Goal: Transaction & Acquisition: Purchase product/service

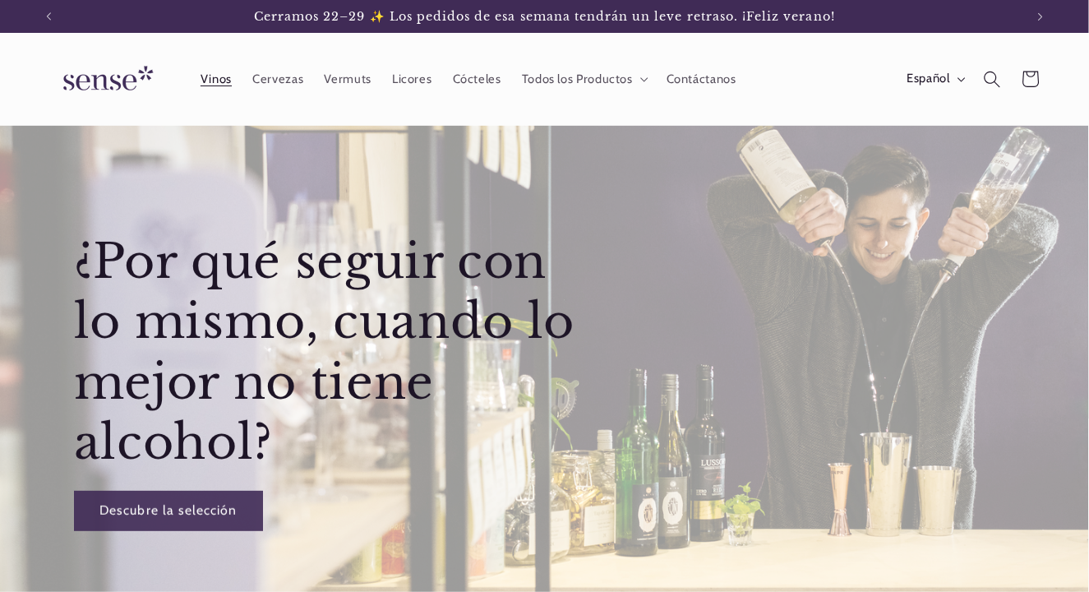
click at [218, 82] on span "Vinos" at bounding box center [215, 79] width 31 height 16
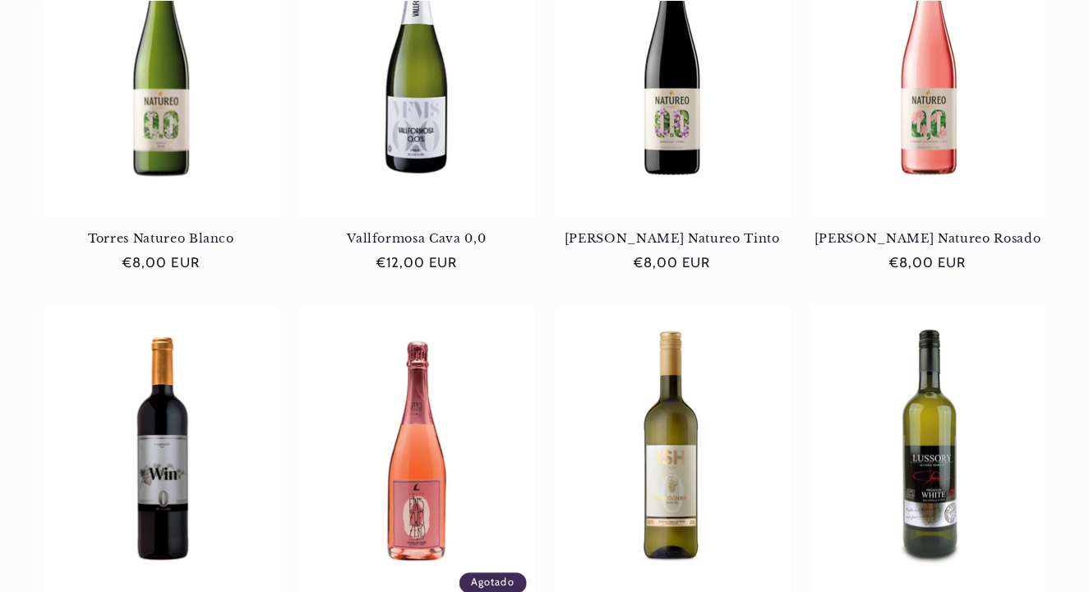
scroll to position [1485, 0]
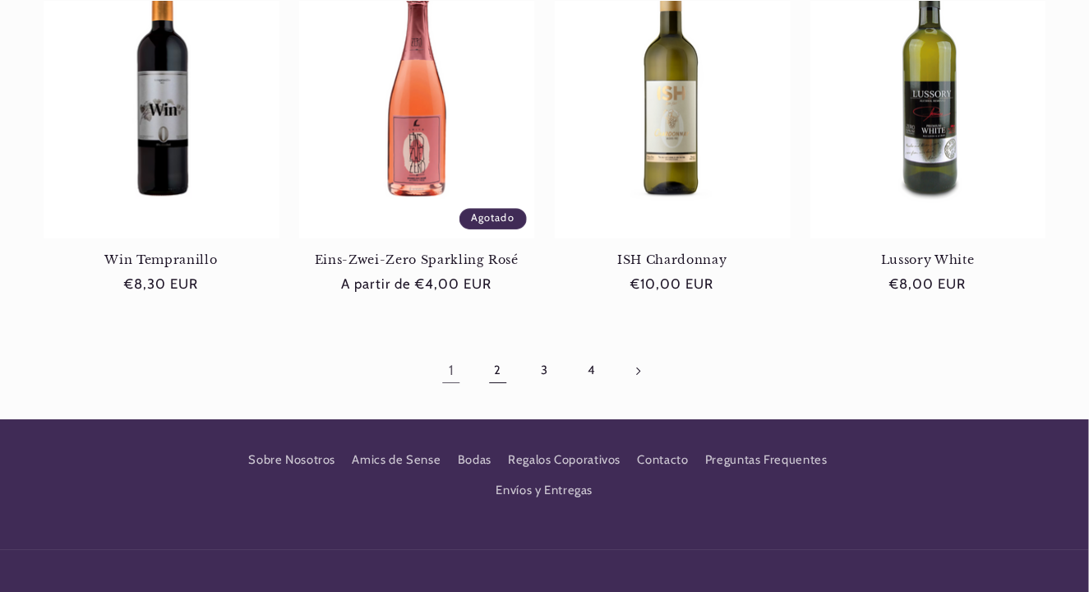
click at [500, 371] on link "2" at bounding box center [498, 371] width 38 height 38
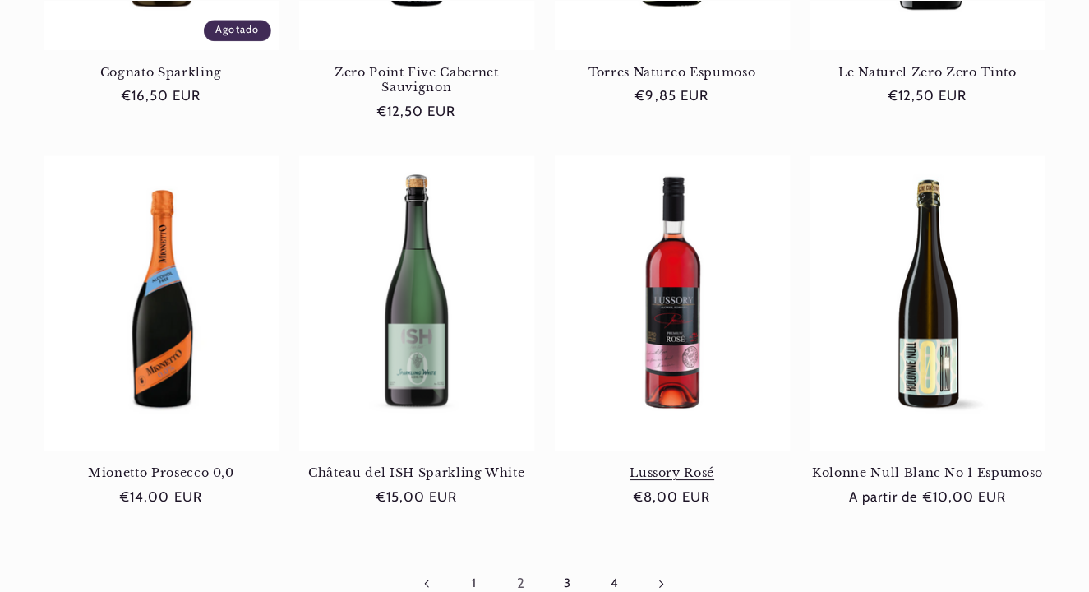
scroll to position [1661, 0]
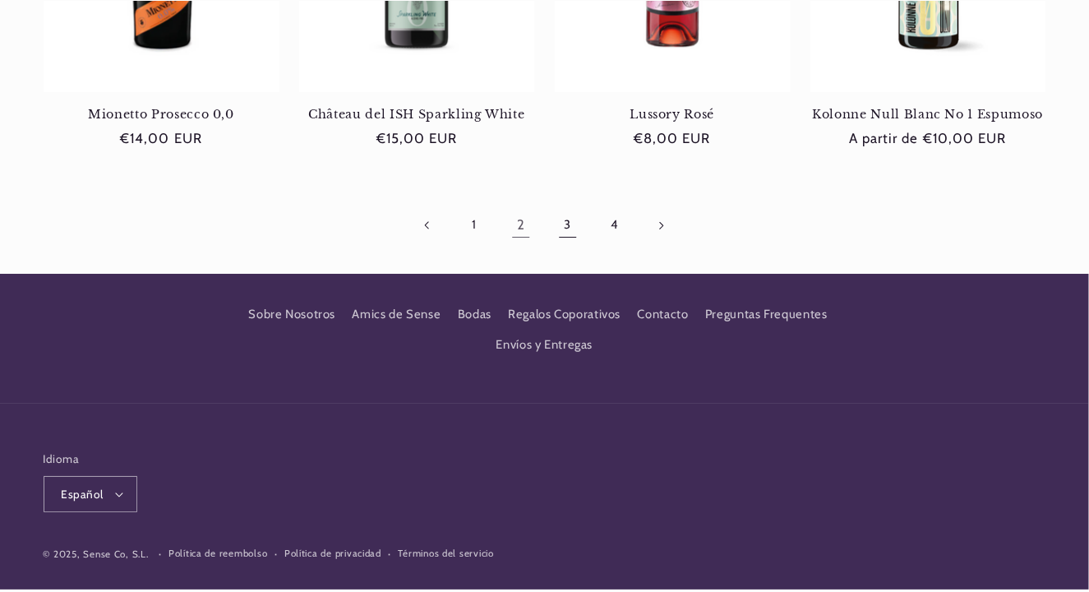
click at [568, 210] on link "3" at bounding box center [568, 225] width 38 height 38
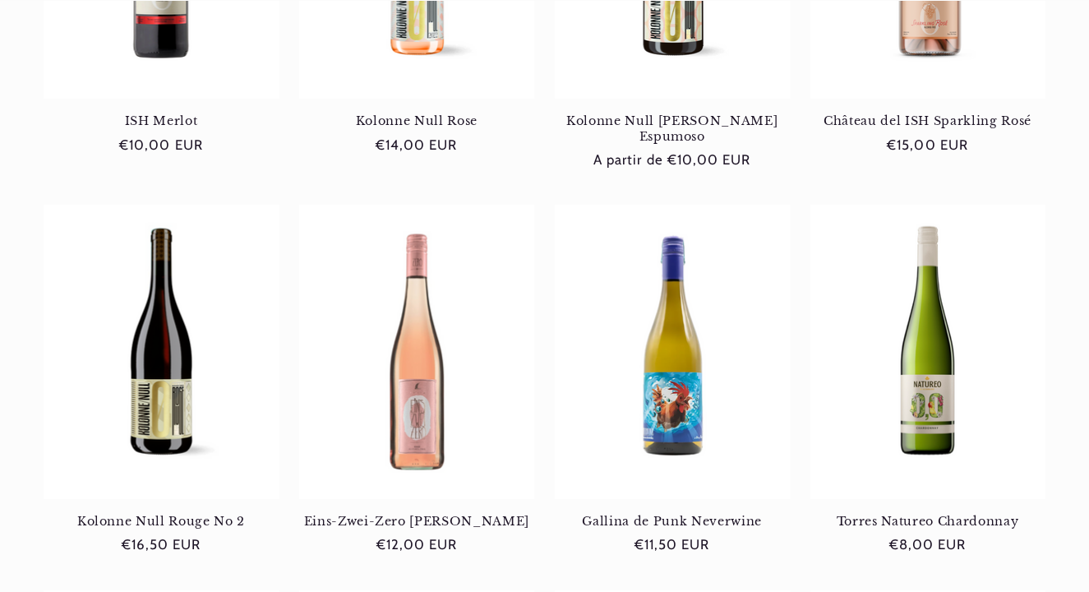
scroll to position [540, 0]
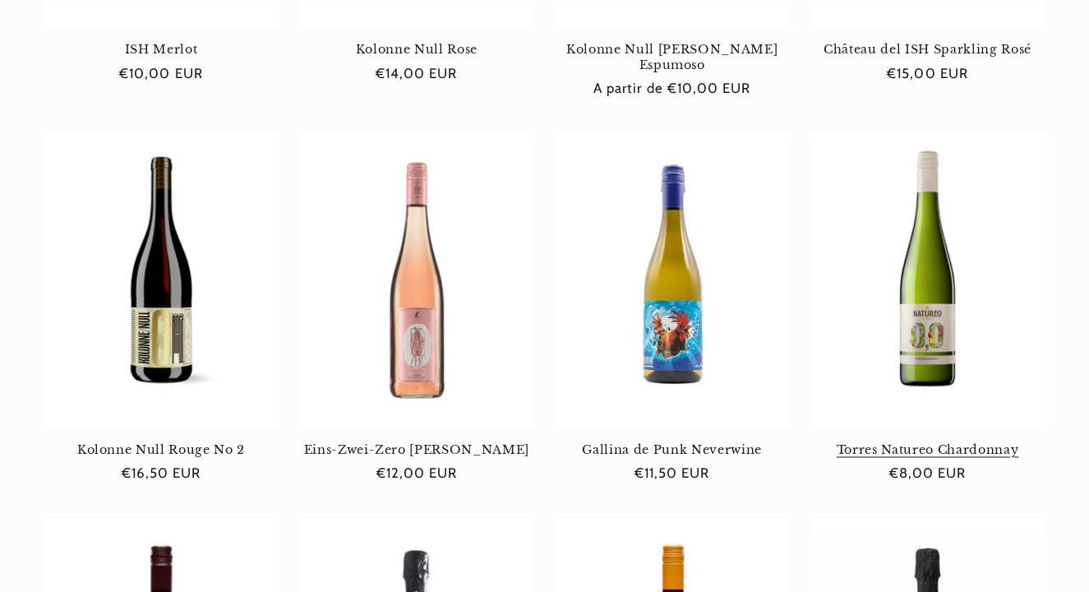
click at [939, 443] on link "Torres Natureo Chardonnay" at bounding box center [928, 450] width 236 height 15
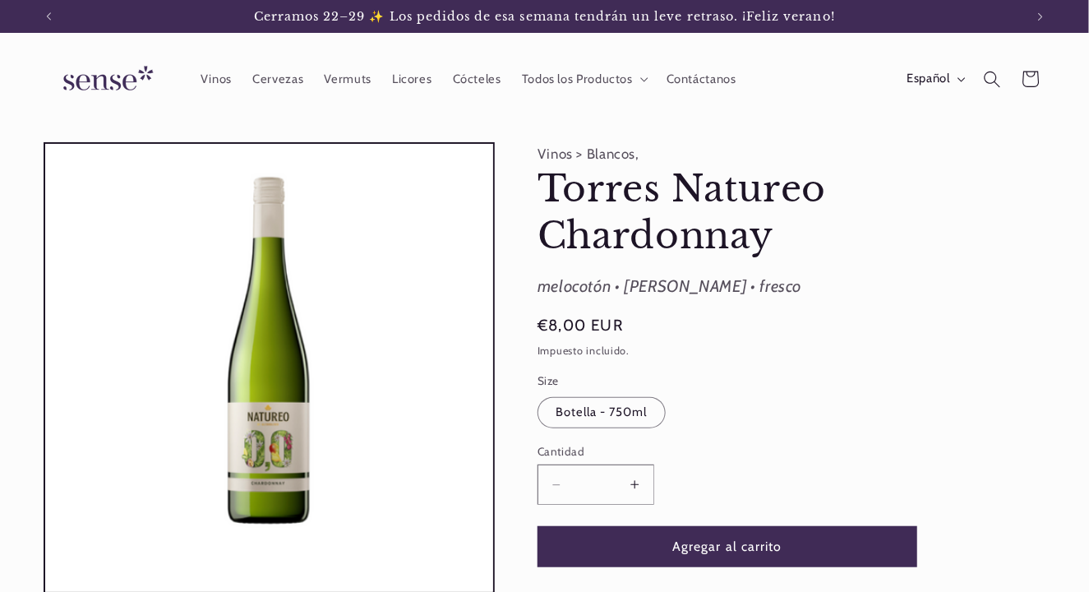
click at [633, 485] on button "Aumentar cantidad para [PERSON_NAME] Natureo Chardonnay" at bounding box center [634, 484] width 37 height 40
click at [634, 485] on button "Aumentar cantidad para [PERSON_NAME] Natureo Chardonnay" at bounding box center [634, 484] width 37 height 40
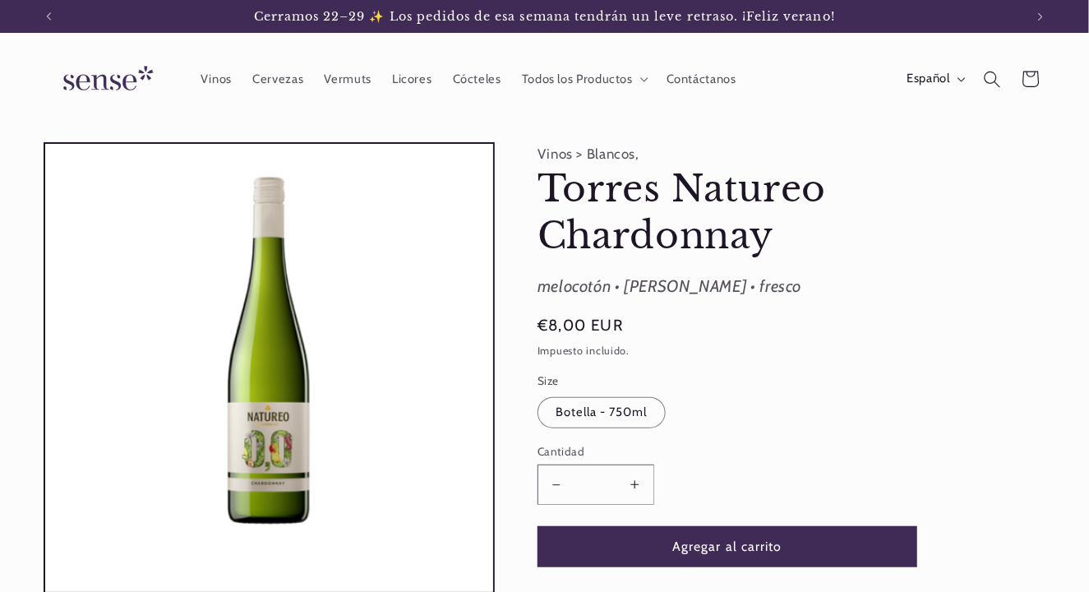
click at [634, 485] on button "Aumentar cantidad para [PERSON_NAME] Natureo Chardonnay" at bounding box center [634, 484] width 37 height 40
click at [559, 481] on button "Reducir cantidad para [PERSON_NAME] Natureo Chardonnay" at bounding box center [556, 484] width 37 height 40
type input "*"
click at [733, 547] on button "Agregar al carrito" at bounding box center [727, 546] width 380 height 40
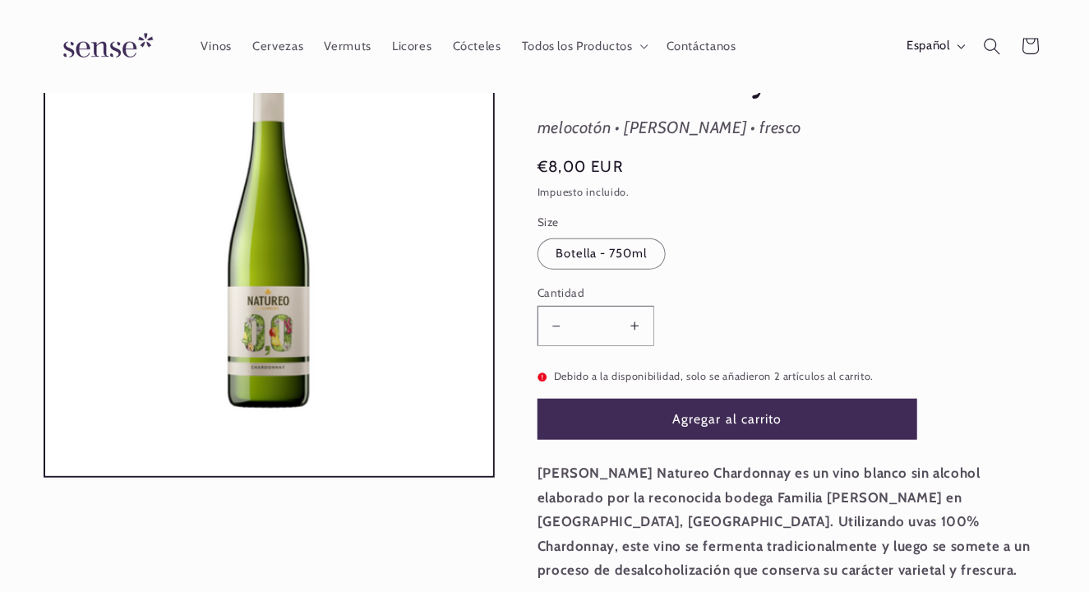
scroll to position [0, 976]
